Goal: Information Seeking & Learning: Find contact information

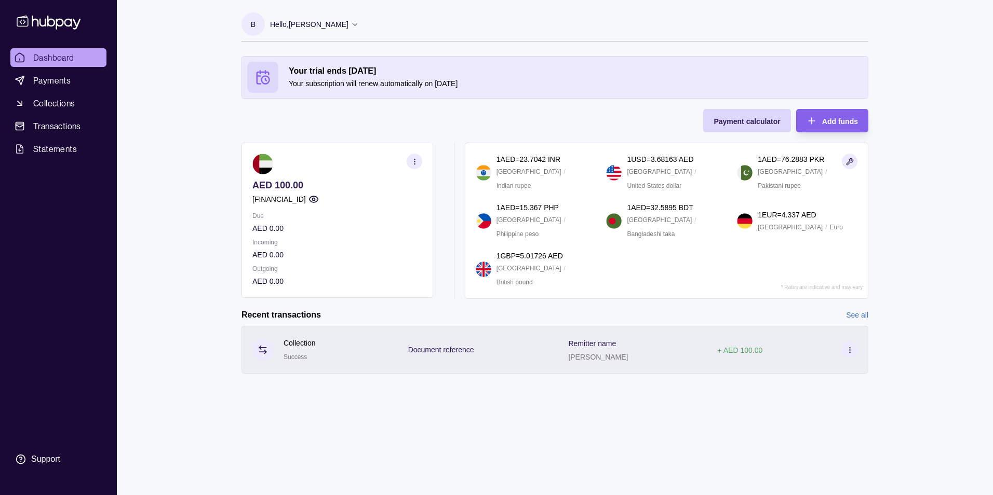
click at [846, 347] on icon at bounding box center [850, 350] width 8 height 8
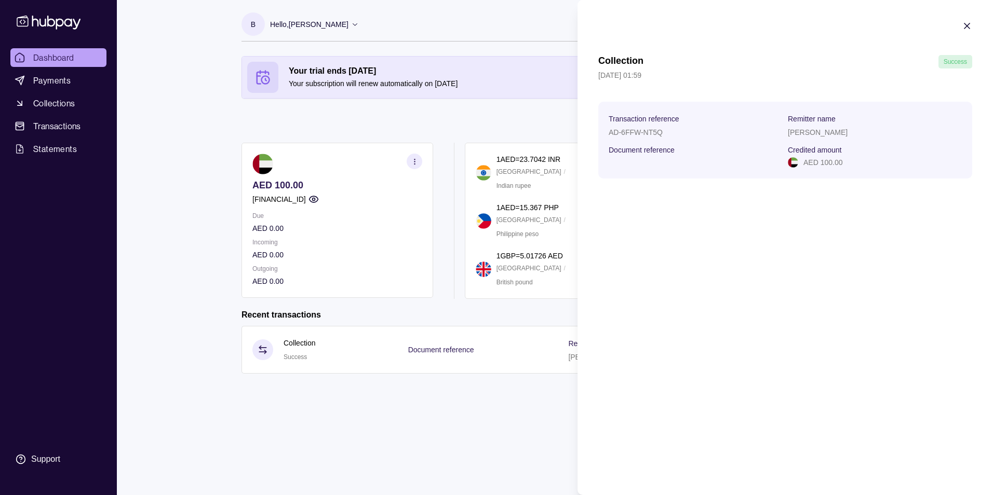
click at [403, 414] on html "Dashboard Payments Collections Transactions Statements Support B Hello, [PERSON…" at bounding box center [496, 247] width 993 height 495
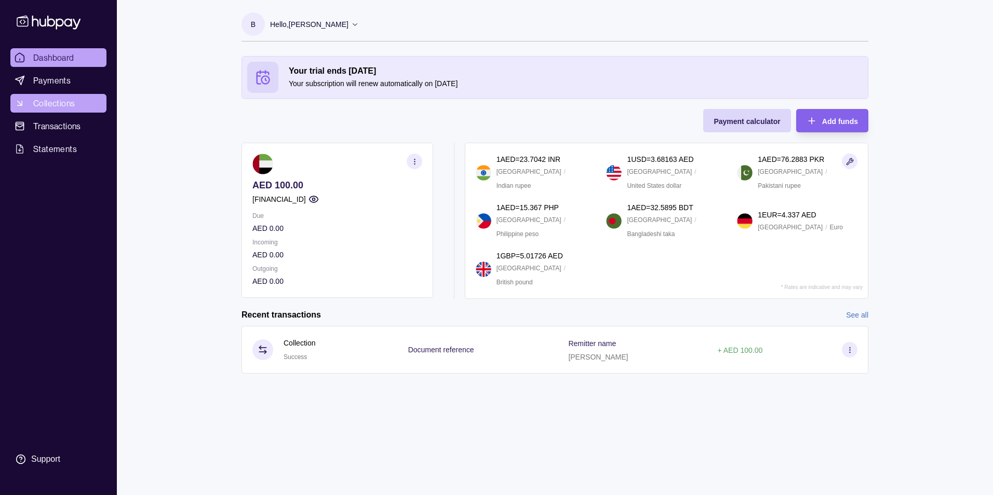
click at [61, 108] on span "Collections" at bounding box center [54, 103] width 42 height 12
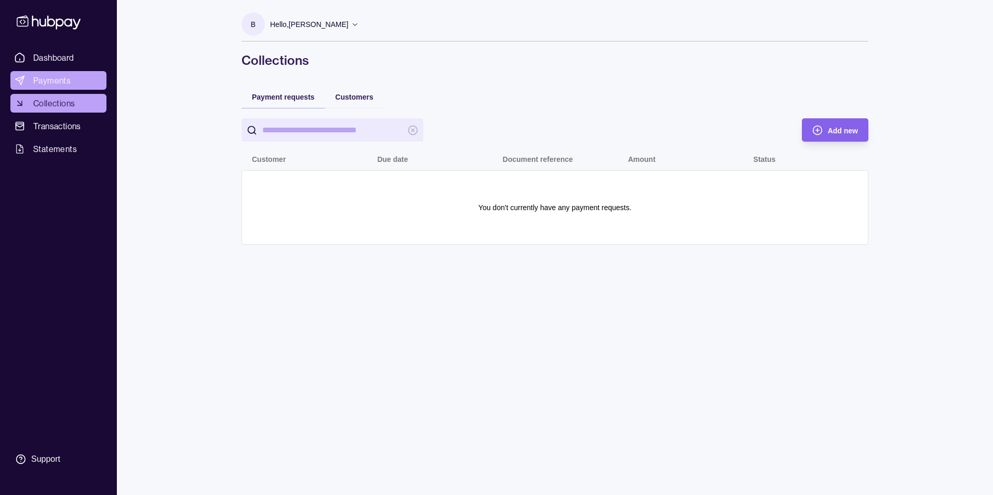
click at [60, 81] on span "Payments" at bounding box center [51, 80] width 37 height 12
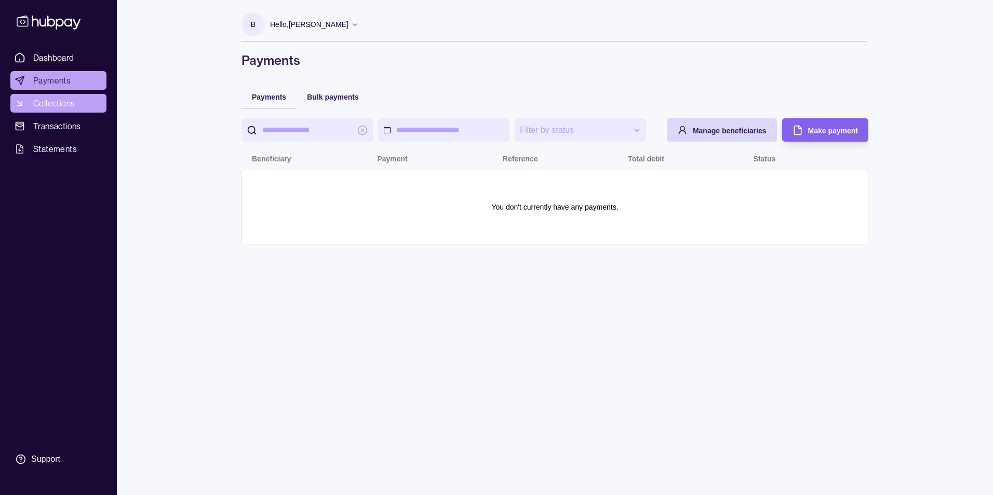
click at [59, 103] on span "Collections" at bounding box center [54, 103] width 42 height 12
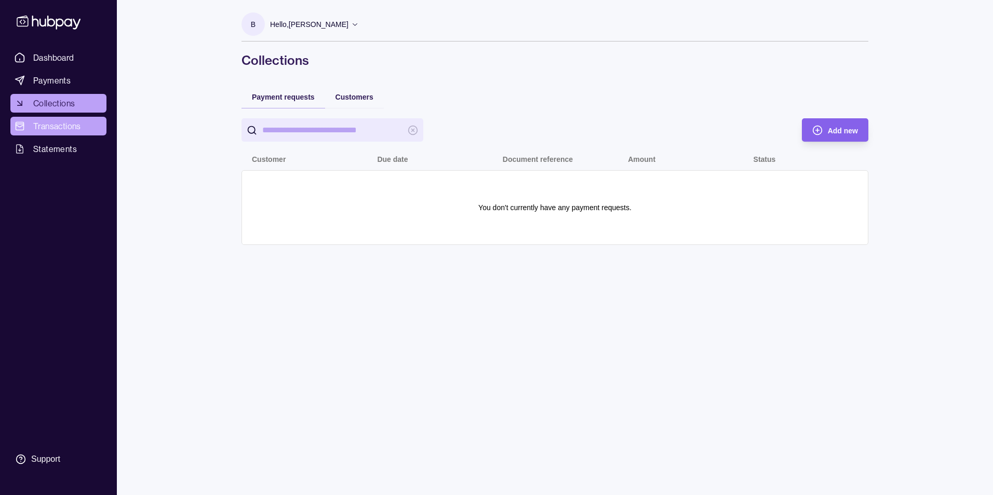
click at [59, 127] on span "Transactions" at bounding box center [57, 126] width 48 height 12
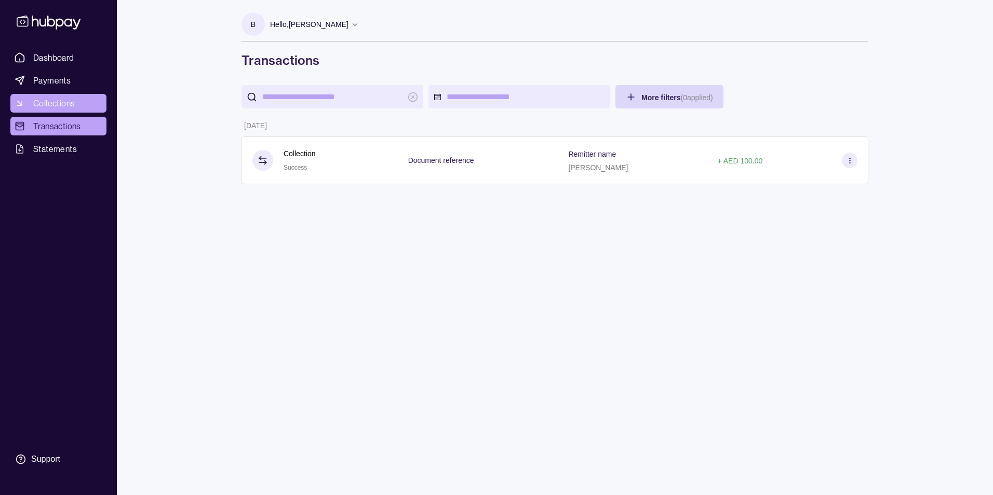
click at [38, 104] on span "Collections" at bounding box center [54, 103] width 42 height 12
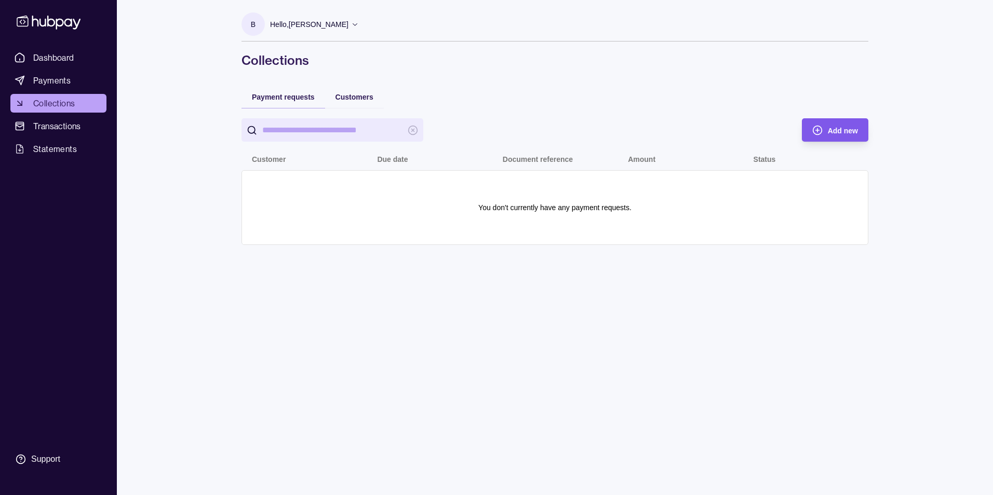
click at [830, 136] on div "Add new" at bounding box center [843, 130] width 30 height 12
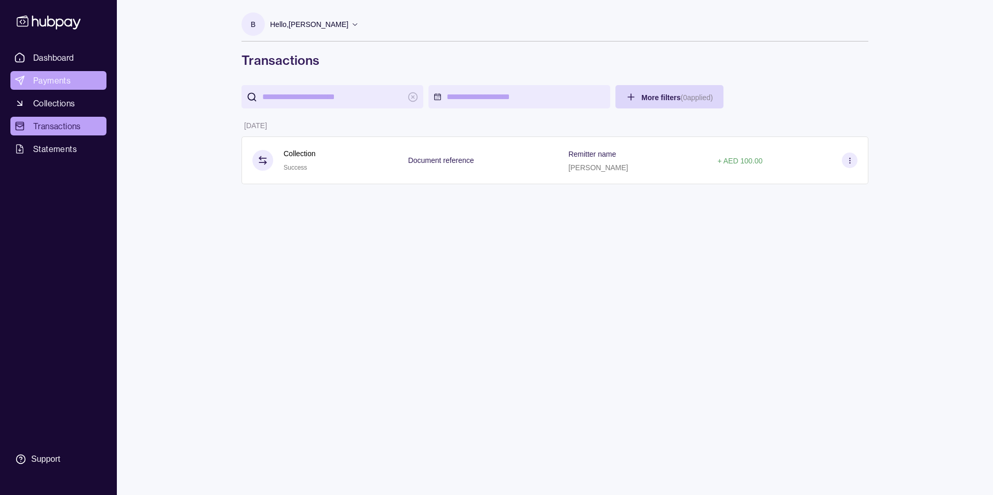
click at [73, 80] on link "Payments" at bounding box center [58, 80] width 96 height 19
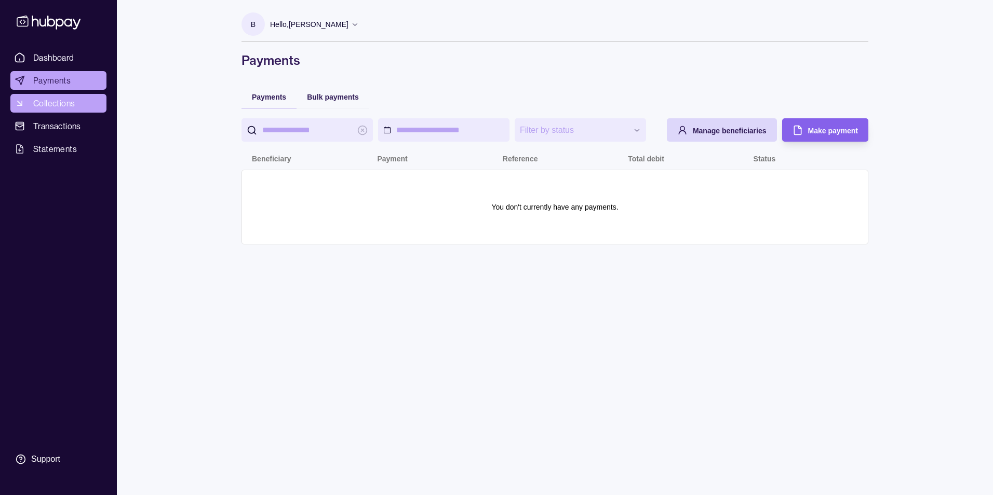
click at [81, 99] on link "Collections" at bounding box center [58, 103] width 96 height 19
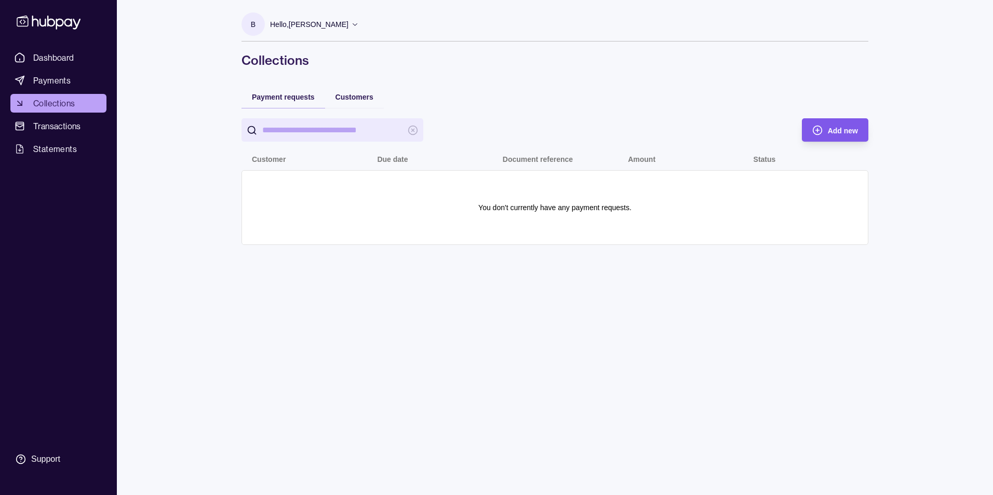
click at [825, 132] on div "Add new" at bounding box center [827, 129] width 61 height 23
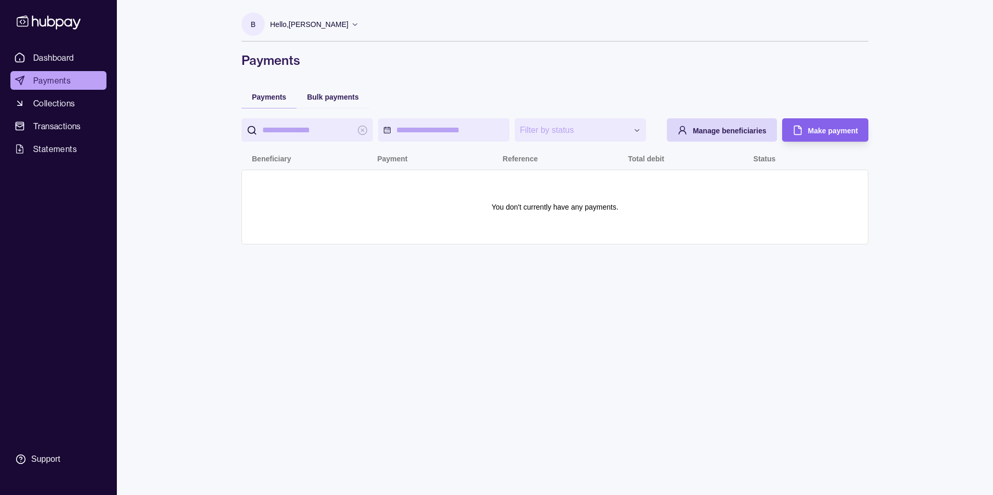
click at [252, 24] on p "B" at bounding box center [253, 24] width 5 height 11
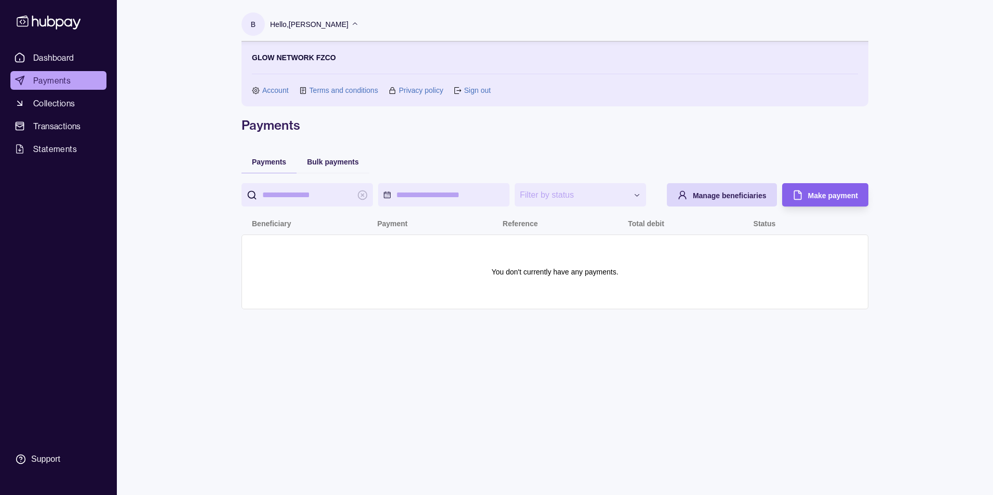
click at [274, 89] on link "Account" at bounding box center [275, 90] width 26 height 11
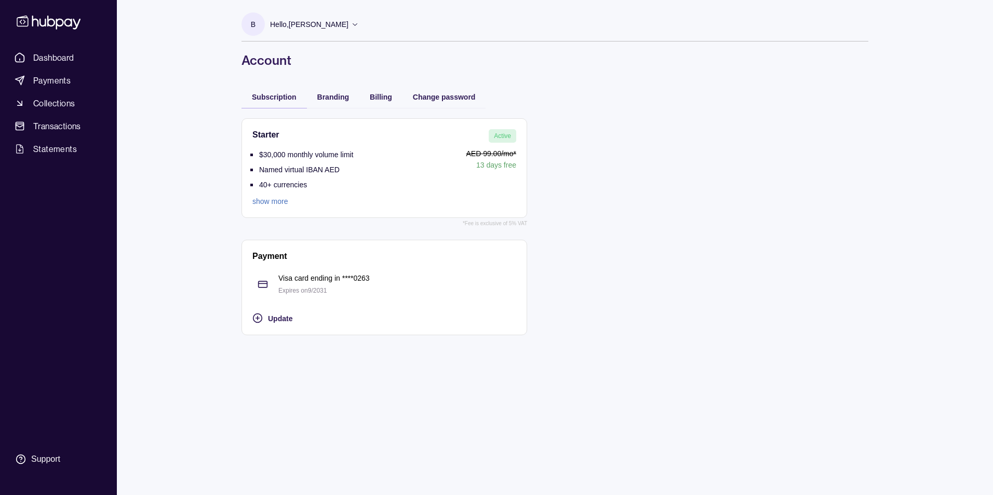
click at [270, 199] on link "show more" at bounding box center [302, 201] width 101 height 11
click at [64, 81] on span "Payments" at bounding box center [51, 80] width 37 height 12
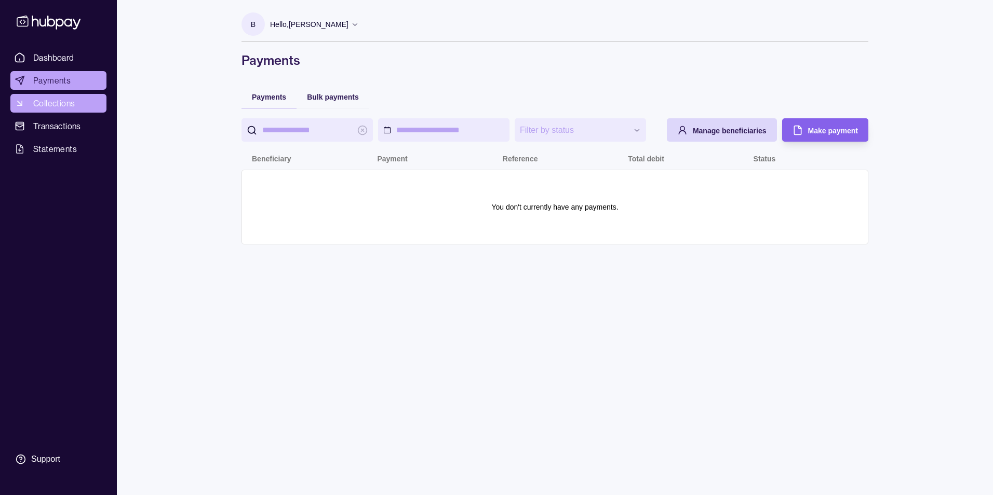
click at [59, 102] on span "Collections" at bounding box center [54, 103] width 42 height 12
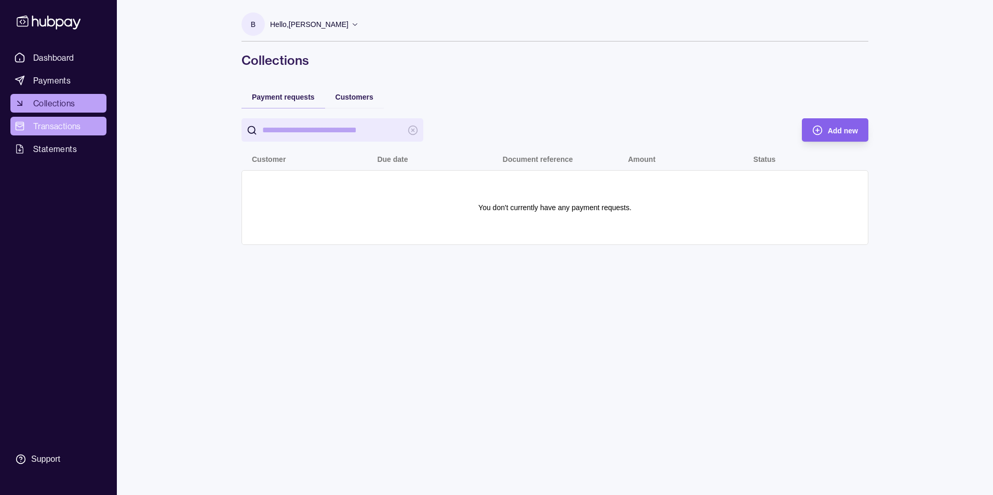
click at [65, 127] on span "Transactions" at bounding box center [57, 126] width 48 height 12
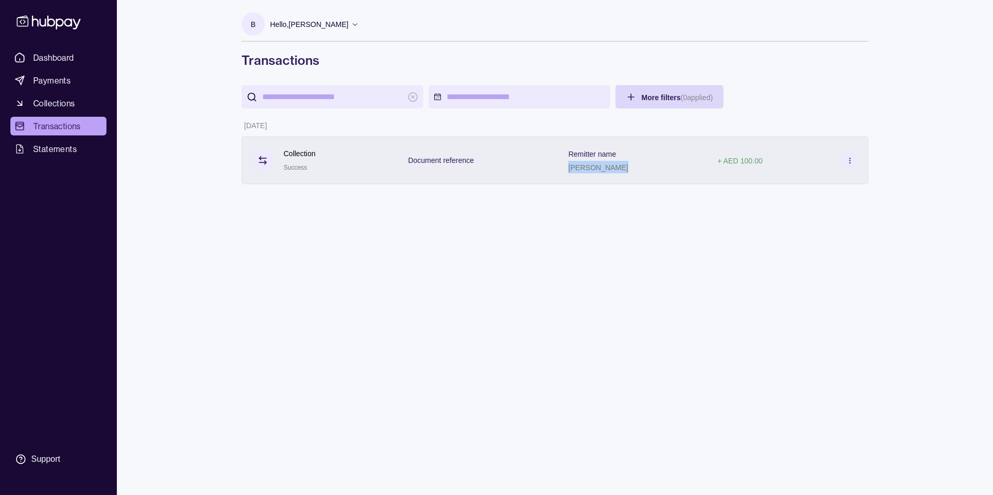
drag, startPoint x: 627, startPoint y: 169, endPoint x: 582, endPoint y: 172, distance: 45.3
click at [582, 172] on div "Remitter name Shivani Phull" at bounding box center [632, 161] width 128 height 26
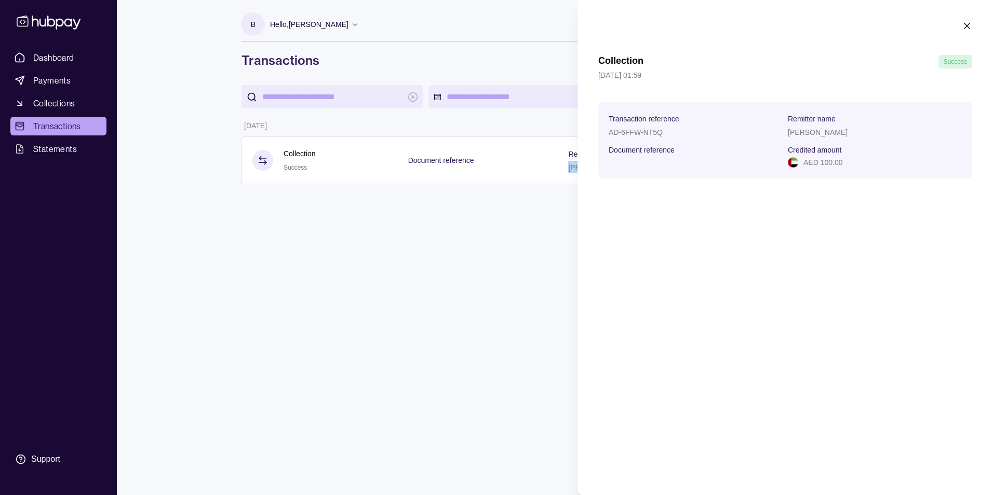
copy p "Shivani Phull"
click at [969, 27] on icon "button" at bounding box center [967, 26] width 10 height 10
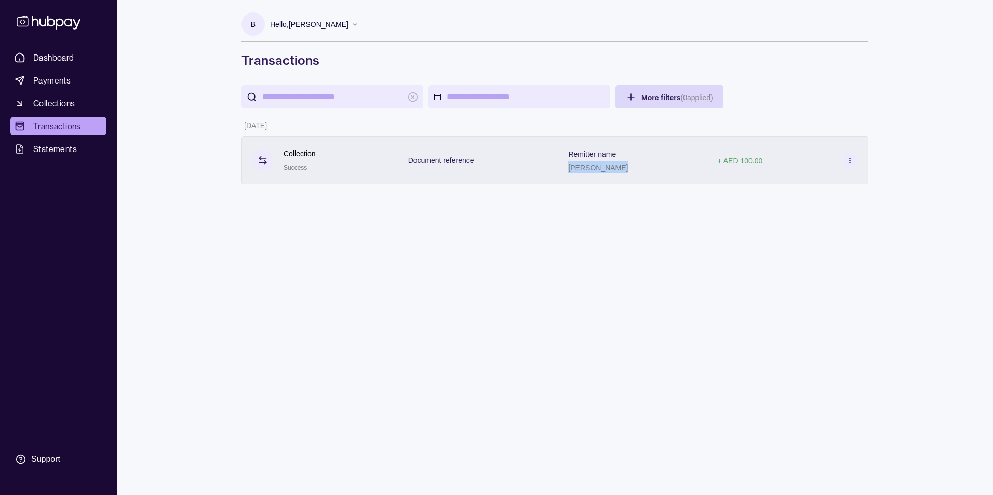
copy p "Shivani Phull"
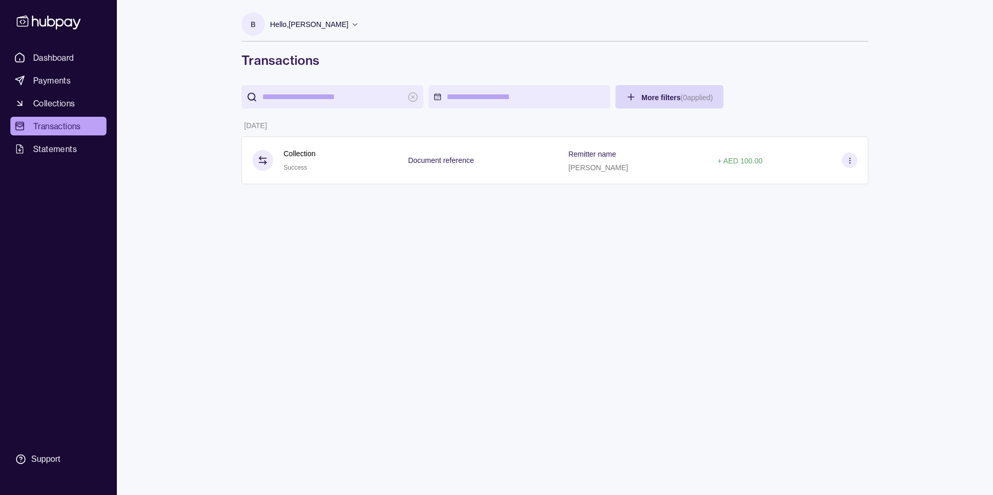
click at [354, 24] on section "B Hello, Berno de Villiers GLOW NETWORK FZCO Account Terms and conditions Priva…" at bounding box center [555, 26] width 627 height 29
click at [351, 26] on icon at bounding box center [355, 24] width 8 height 8
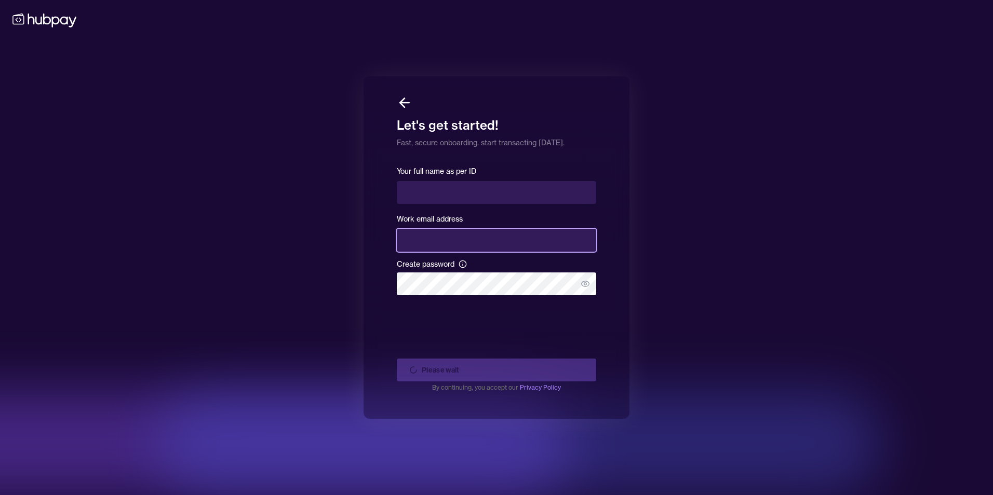
type input "**********"
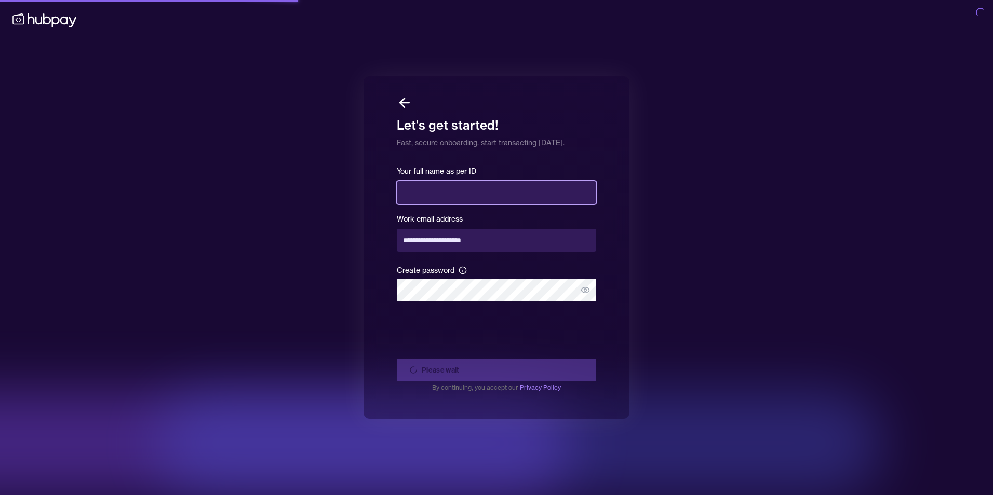
click at [426, 195] on input "text" at bounding box center [496, 192] width 199 height 23
paste input "**********"
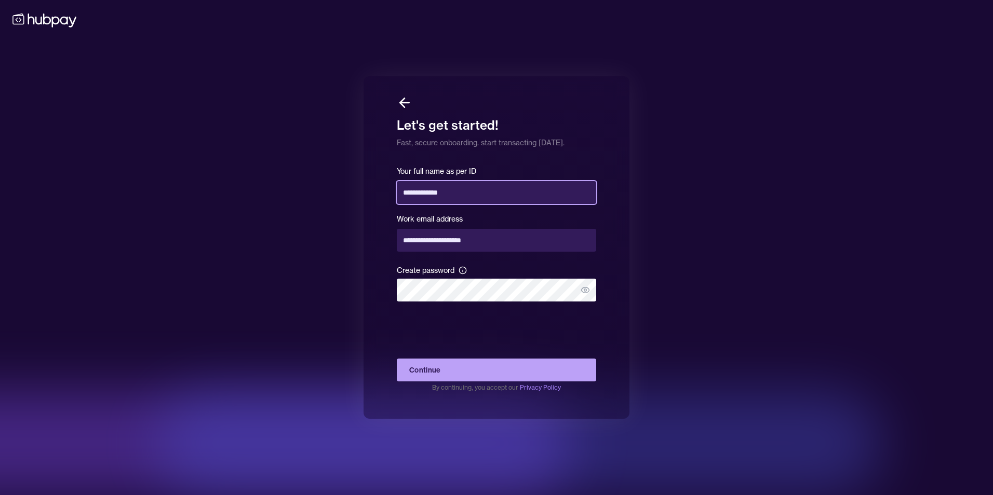
type input "**********"
click at [467, 373] on button "Continue" at bounding box center [496, 370] width 199 height 23
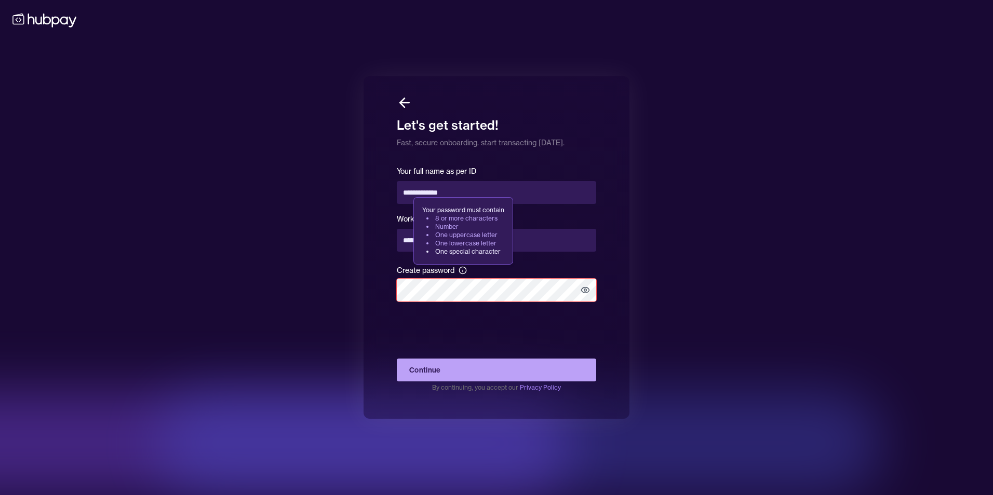
click at [586, 293] on icon "button" at bounding box center [585, 290] width 9 height 9
click at [722, 307] on div "**********" at bounding box center [496, 247] width 993 height 495
click at [673, 242] on div "**********" at bounding box center [496, 247] width 993 height 495
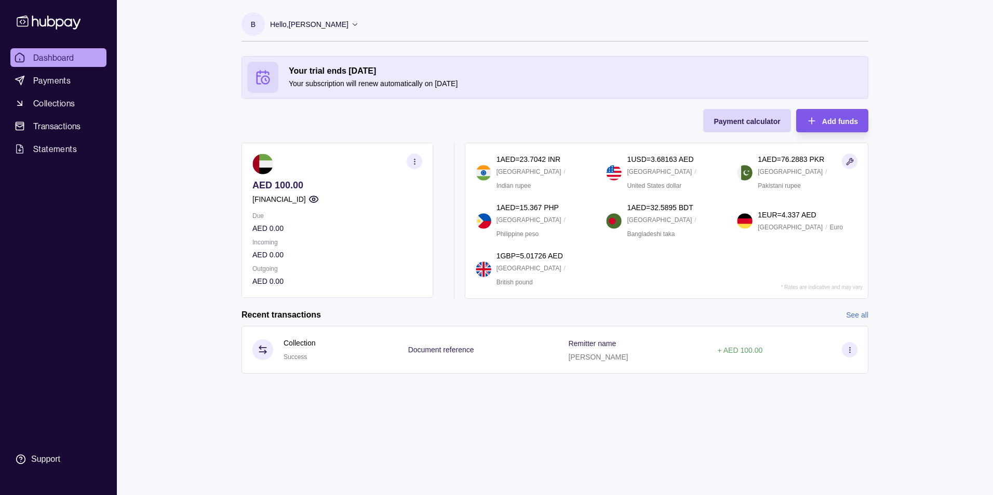
click at [832, 126] on div "Add funds" at bounding box center [840, 121] width 36 height 12
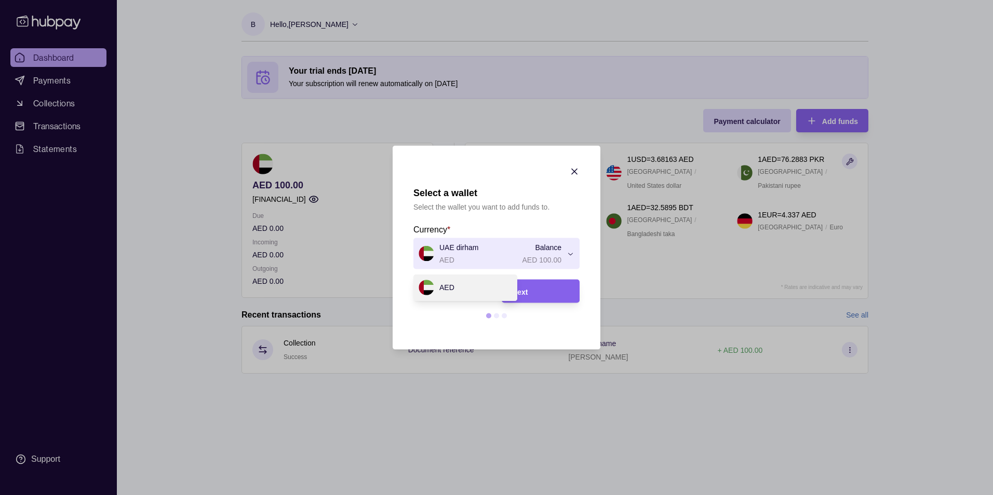
click at [574, 495] on div "Select a wallet Select the wallet you want to add funds to. Currency * UAE dirh…" at bounding box center [496, 495] width 993 height 0
click at [497, 495] on div "Select a wallet Select the wallet you want to add funds to. Currency * UAE dirh…" at bounding box center [496, 495] width 993 height 0
click at [497, 318] on div at bounding box center [496, 316] width 5 height 5
click at [574, 174] on icon "button" at bounding box center [574, 172] width 10 height 10
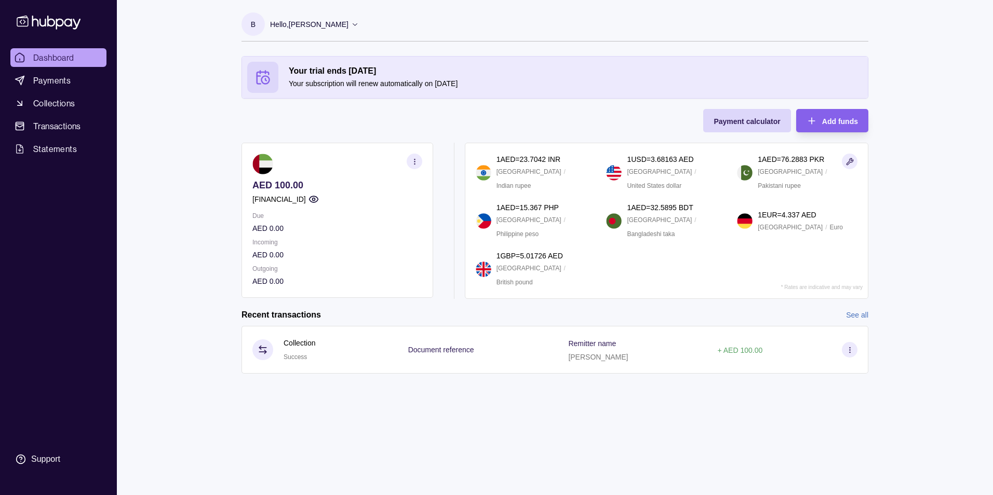
click at [253, 25] on p "B" at bounding box center [253, 24] width 5 height 11
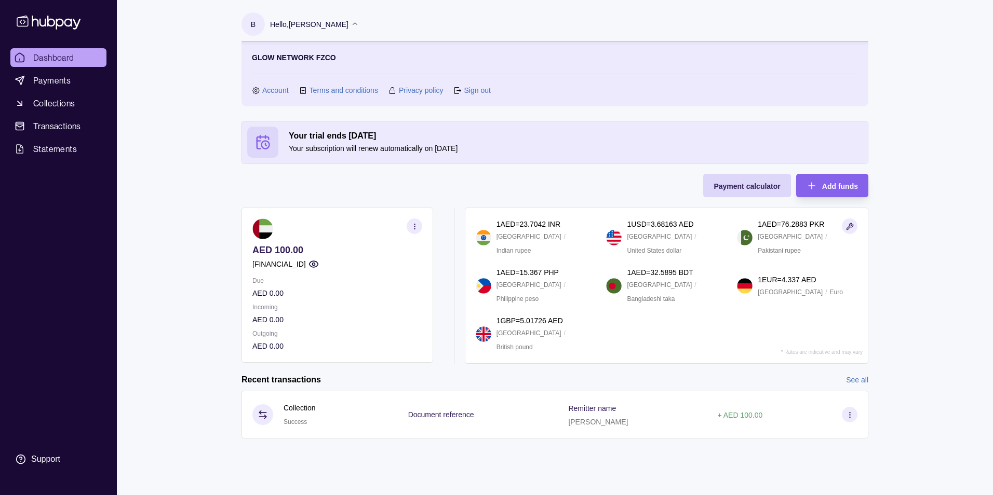
click at [267, 91] on link "Account" at bounding box center [275, 90] width 26 height 11
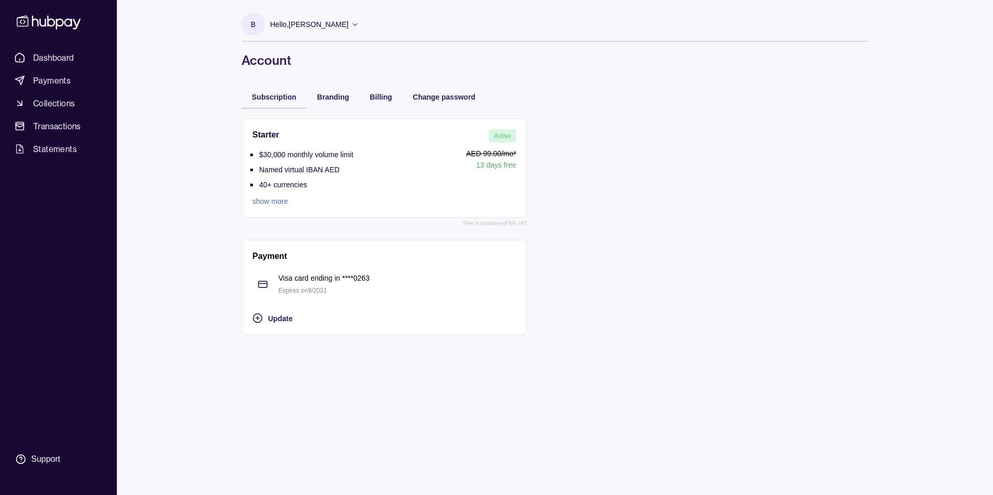
click at [333, 103] on div "Branding" at bounding box center [333, 96] width 52 height 23
click at [338, 98] on span "Branding" at bounding box center [333, 97] width 32 height 8
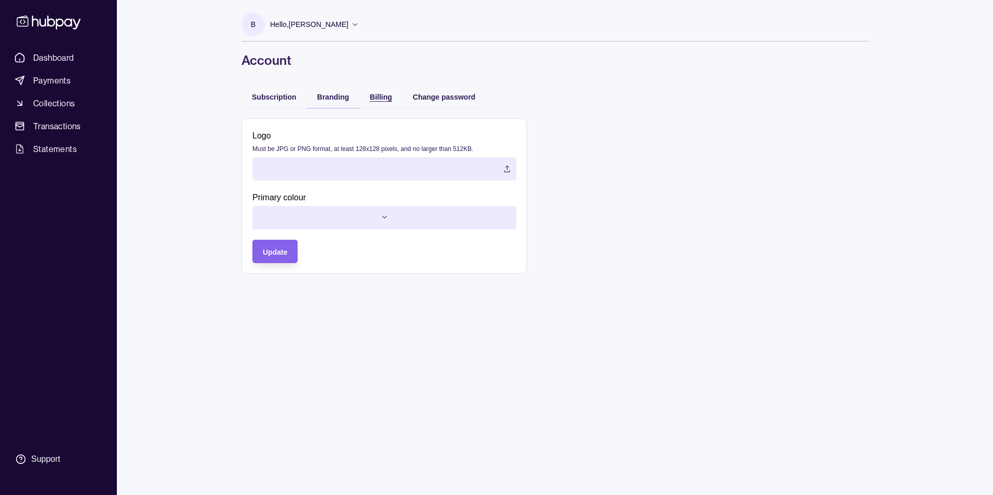
click at [388, 98] on span "Billing" at bounding box center [381, 97] width 22 height 8
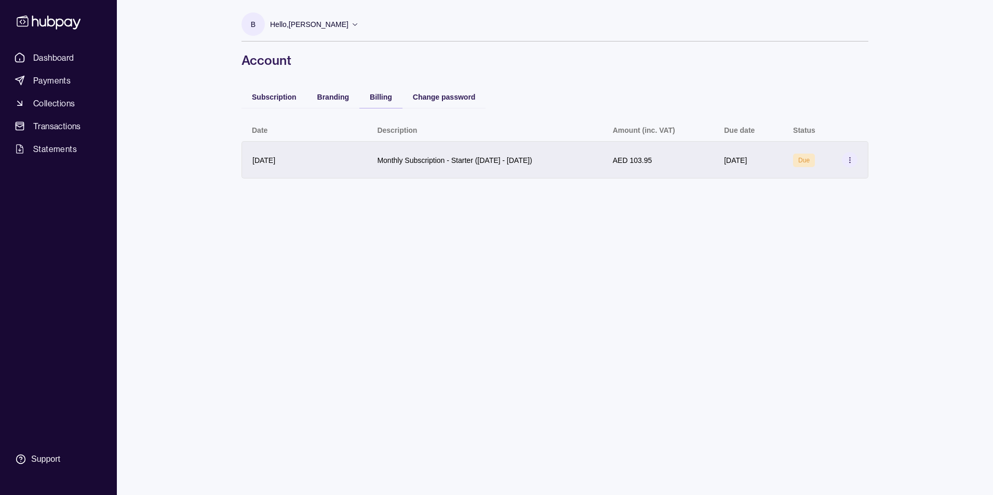
click at [854, 162] on section at bounding box center [850, 160] width 16 height 16
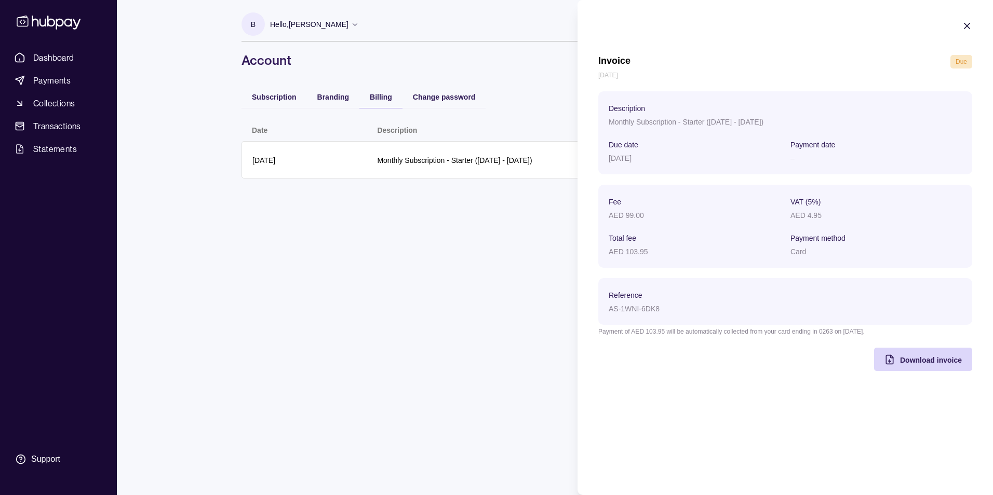
click at [967, 24] on icon "button" at bounding box center [967, 26] width 10 height 10
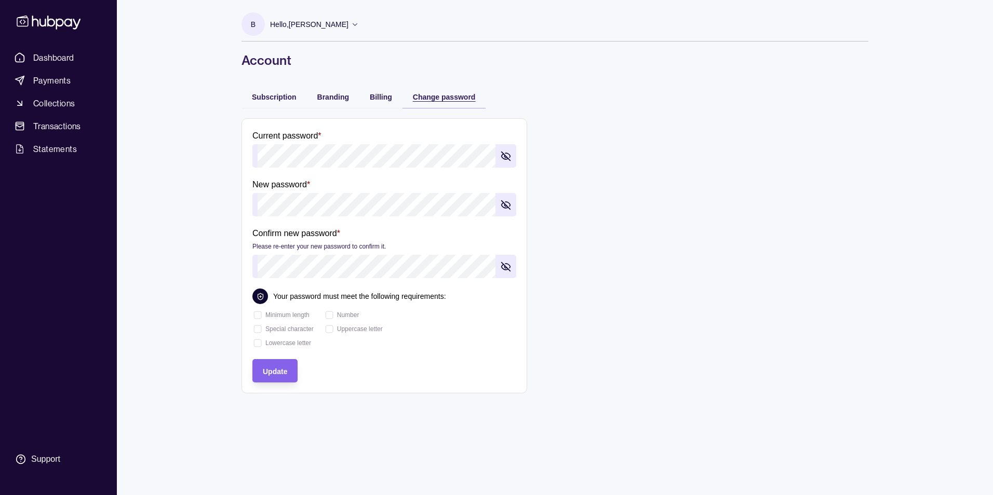
click at [427, 102] on div "Change password" at bounding box center [444, 96] width 63 height 12
click at [278, 111] on div "Subscription Branding Billing Change password Current password * New password *…" at bounding box center [555, 244] width 627 height 319
drag, startPoint x: 278, startPoint y: 111, endPoint x: 263, endPoint y: 106, distance: 16.3
click at [263, 106] on div "Subscription" at bounding box center [274, 96] width 65 height 23
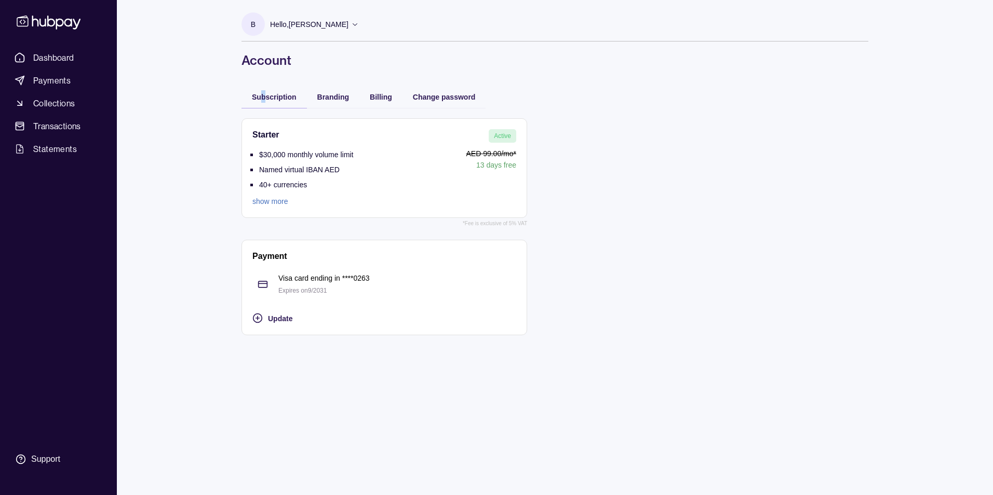
click at [282, 205] on link "show more" at bounding box center [302, 201] width 101 height 11
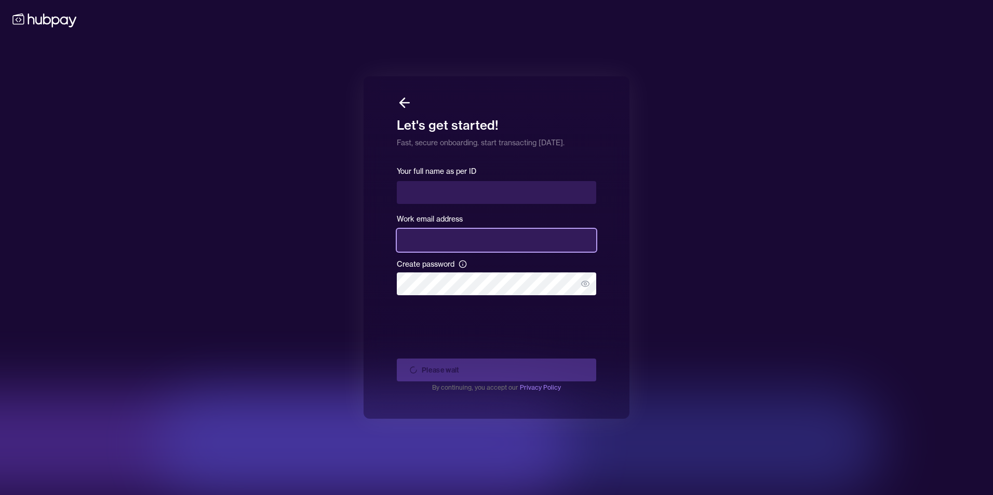
type input "**********"
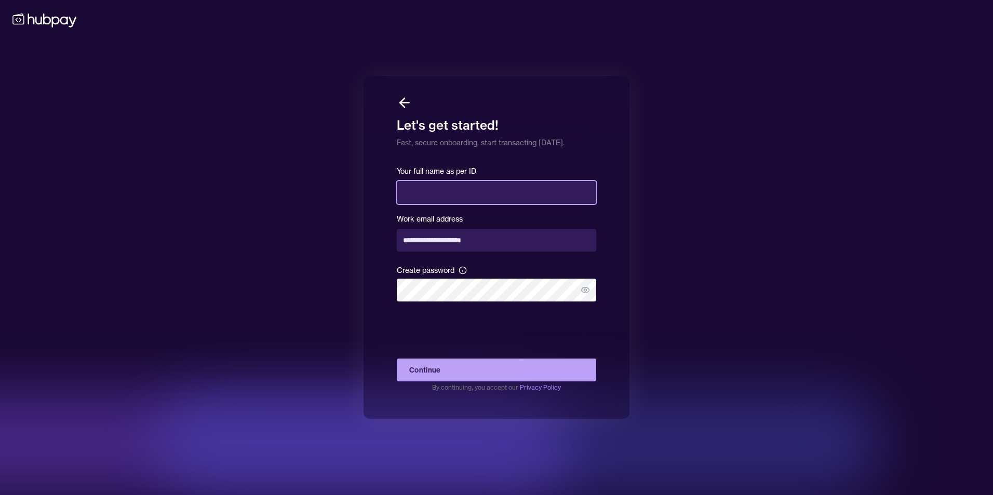
click at [461, 196] on input "text" at bounding box center [496, 192] width 199 height 23
type input "**********"
click at [406, 103] on icon at bounding box center [404, 103] width 9 height 0
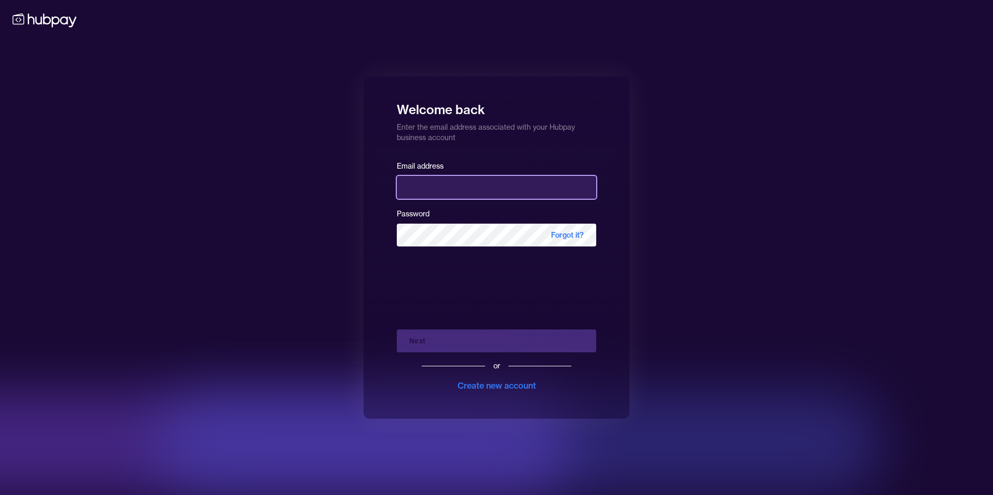
type input "**********"
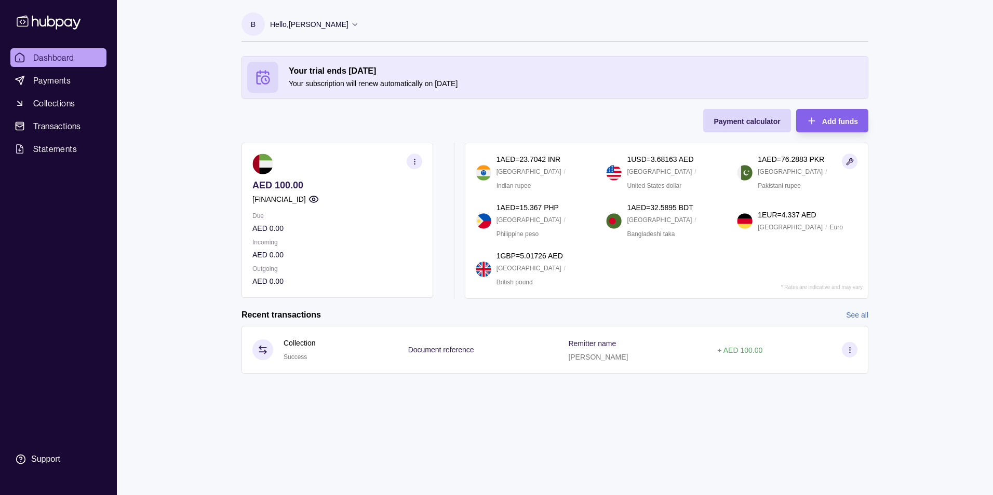
click at [265, 20] on div "B Hello, [PERSON_NAME]" at bounding box center [300, 26] width 117 height 29
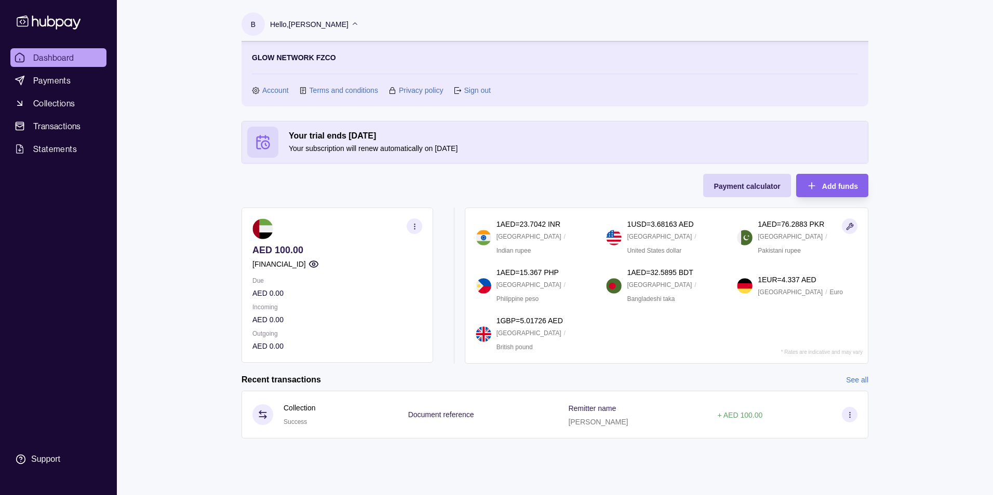
click at [274, 90] on link "Account" at bounding box center [275, 90] width 26 height 11
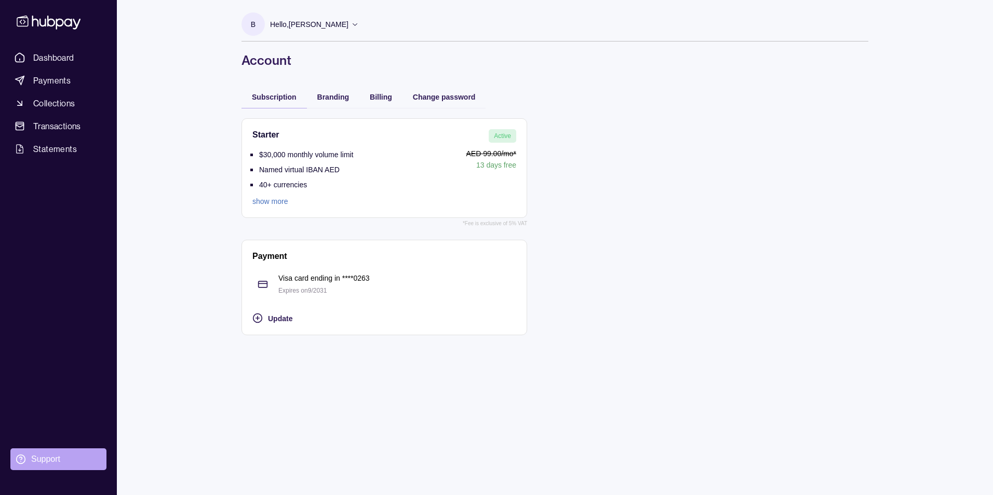
click at [48, 458] on div "Support" at bounding box center [45, 459] width 29 height 11
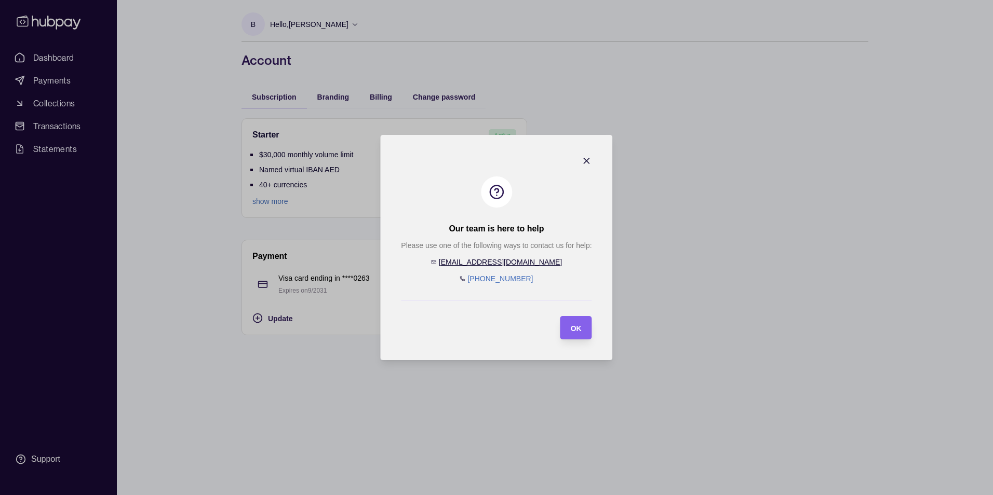
click at [508, 263] on link "help@hubpay.ae" at bounding box center [500, 262] width 123 height 8
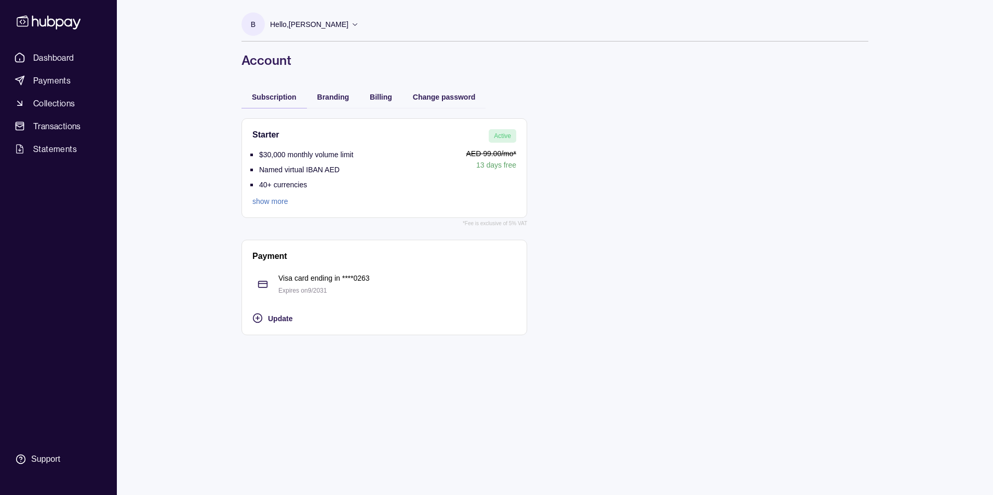
click at [262, 26] on section "B" at bounding box center [253, 23] width 23 height 23
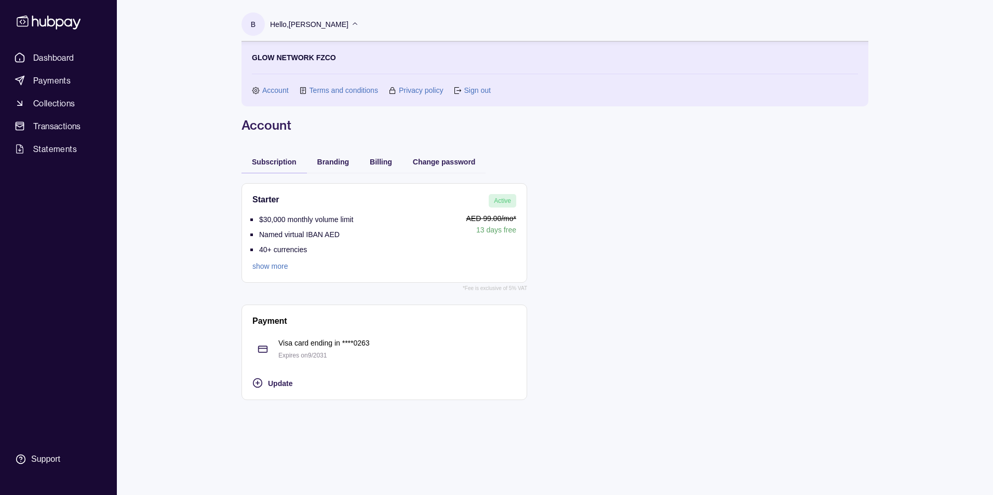
click at [354, 84] on section "GLOW NETWORK FZCO Account Terms and conditions Privacy policy Sign out" at bounding box center [555, 74] width 606 height 44
click at [354, 88] on link "Terms and conditions" at bounding box center [344, 90] width 69 height 11
click at [278, 90] on link "Account" at bounding box center [275, 90] width 26 height 11
click at [55, 458] on div "Support" at bounding box center [45, 459] width 29 height 11
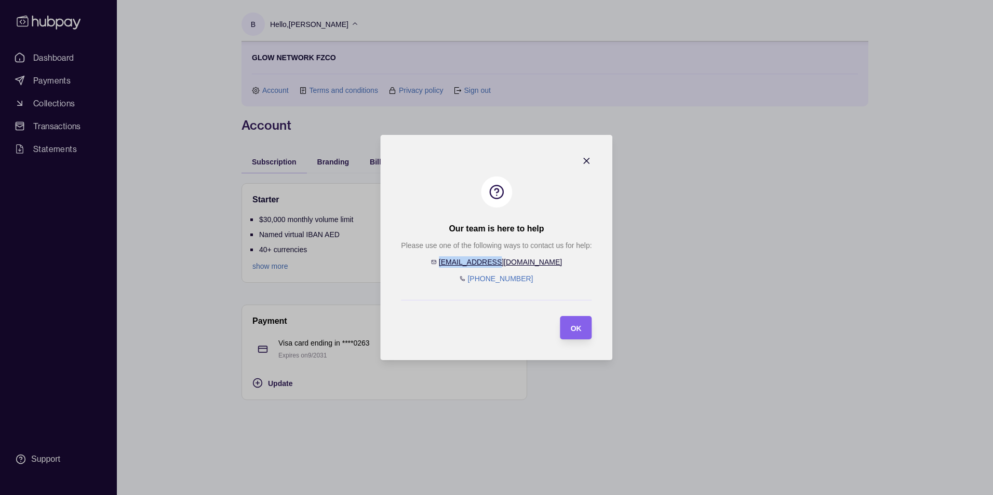
drag, startPoint x: 531, startPoint y: 264, endPoint x: 474, endPoint y: 266, distance: 57.2
click at [474, 266] on div "Please use one of the following ways to contact us for help: help@hubpay.ae +97…" at bounding box center [496, 262] width 191 height 45
copy link "help@hubpay.ae"
drag, startPoint x: 590, startPoint y: 163, endPoint x: 570, endPoint y: 155, distance: 21.2
click at [589, 163] on icon "button" at bounding box center [587, 161] width 10 height 10
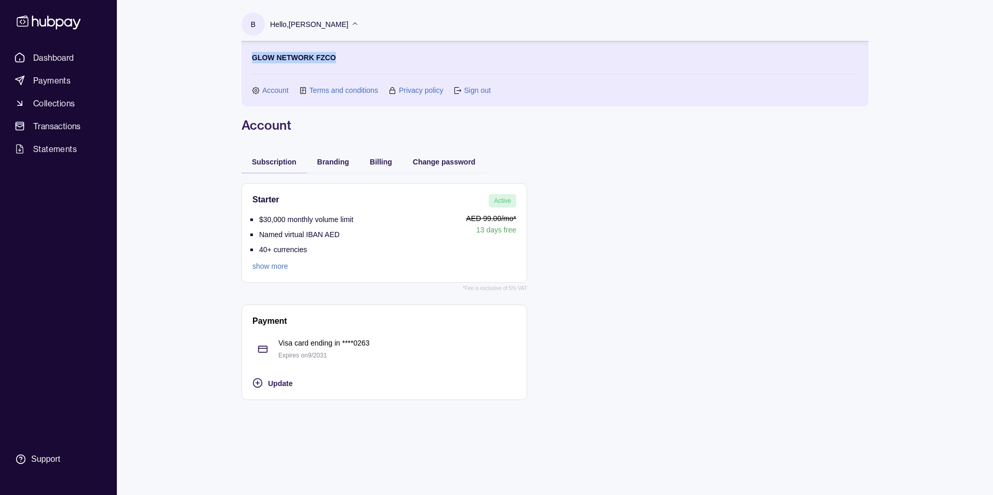
drag, startPoint x: 340, startPoint y: 55, endPoint x: 251, endPoint y: 61, distance: 89.0
click at [251, 61] on div "GLOW NETWORK FZCO Account Terms and conditions Privacy policy Sign out" at bounding box center [555, 74] width 627 height 65
copy p "GLOW NETWORK FZCO"
click at [266, 92] on link "Account" at bounding box center [275, 90] width 26 height 11
click at [267, 92] on link "Account" at bounding box center [275, 90] width 26 height 11
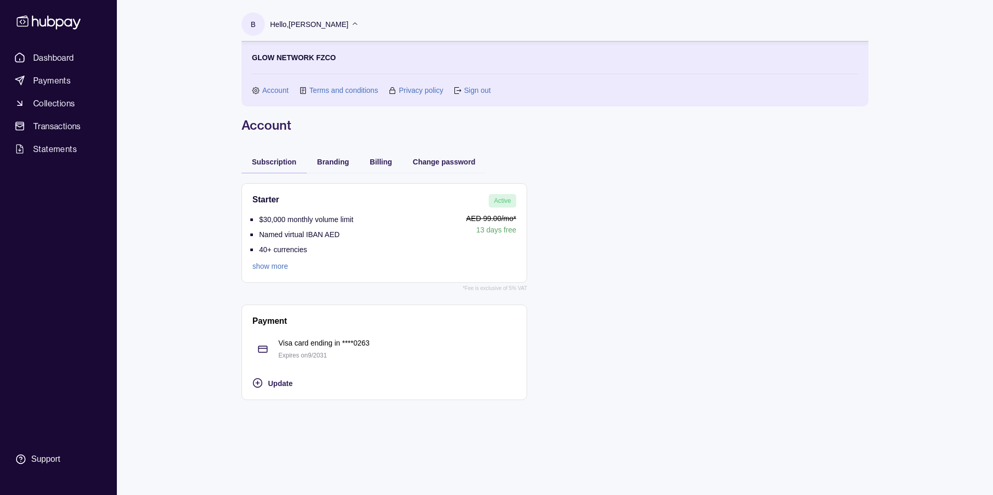
click at [258, 90] on icon at bounding box center [256, 91] width 8 height 8
drag, startPoint x: 649, startPoint y: 303, endPoint x: 642, endPoint y: 289, distance: 14.9
click at [647, 303] on div "Starter Active $30,000 monthly volume limit Named virtual IBAN AED 40+ currenci…" at bounding box center [555, 292] width 627 height 238
click at [432, 24] on section "B Hello, Berno de Villiers GLOW NETWORK FZCO Account Terms and conditions Priva…" at bounding box center [555, 59] width 627 height 94
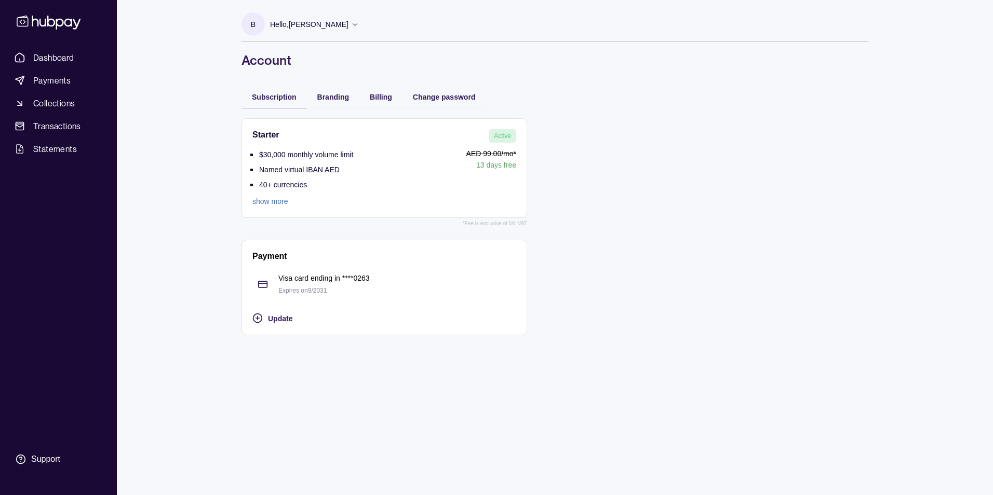
click at [283, 201] on link "show more" at bounding box center [302, 201] width 101 height 11
